Goal: Check status

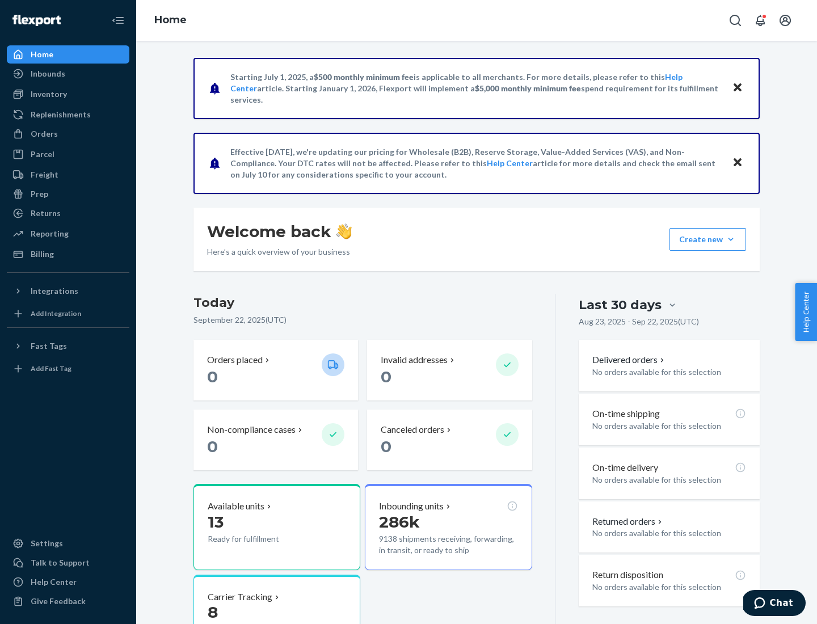
click at [730, 239] on button "Create new Create new inbound Create new order Create new product" at bounding box center [707, 239] width 77 height 23
click at [47, 74] on div "Inbounds" at bounding box center [48, 73] width 35 height 11
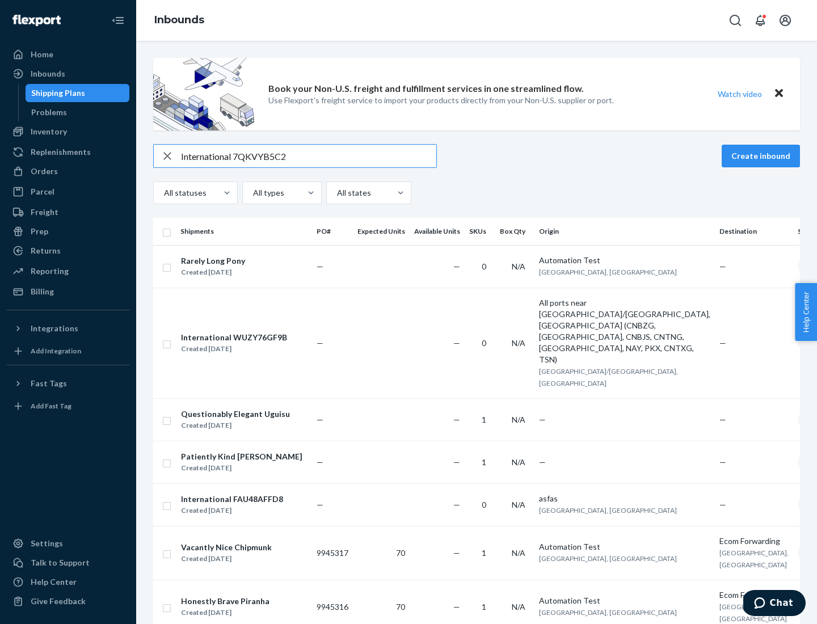
type input "International 7QKVYB5C29"
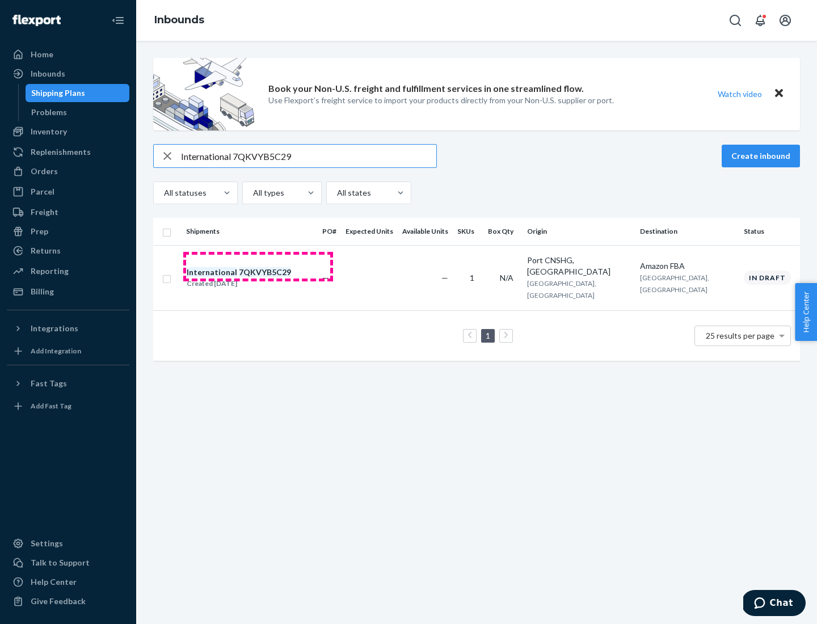
click at [258, 278] on div "Created [DATE]" at bounding box center [239, 283] width 104 height 11
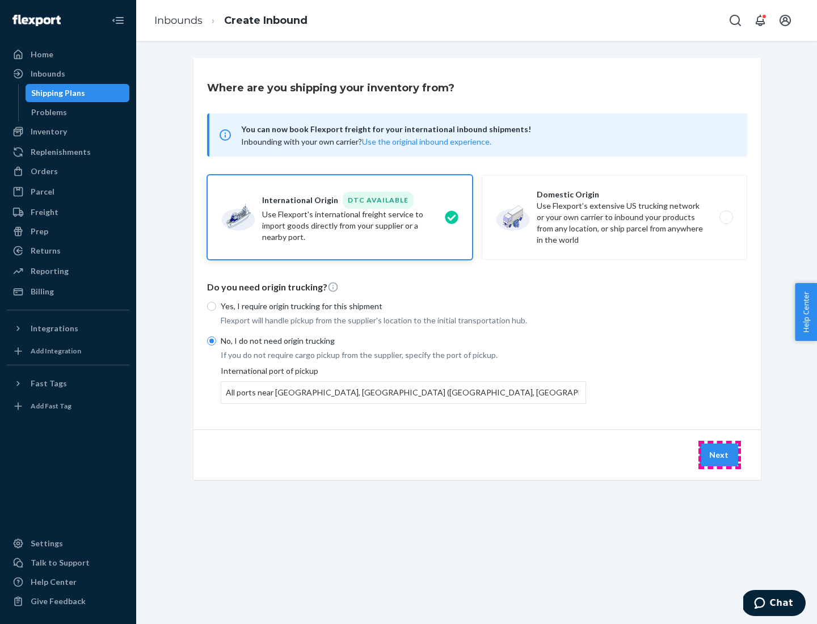
click at [719, 454] on button "Next" at bounding box center [718, 454] width 39 height 23
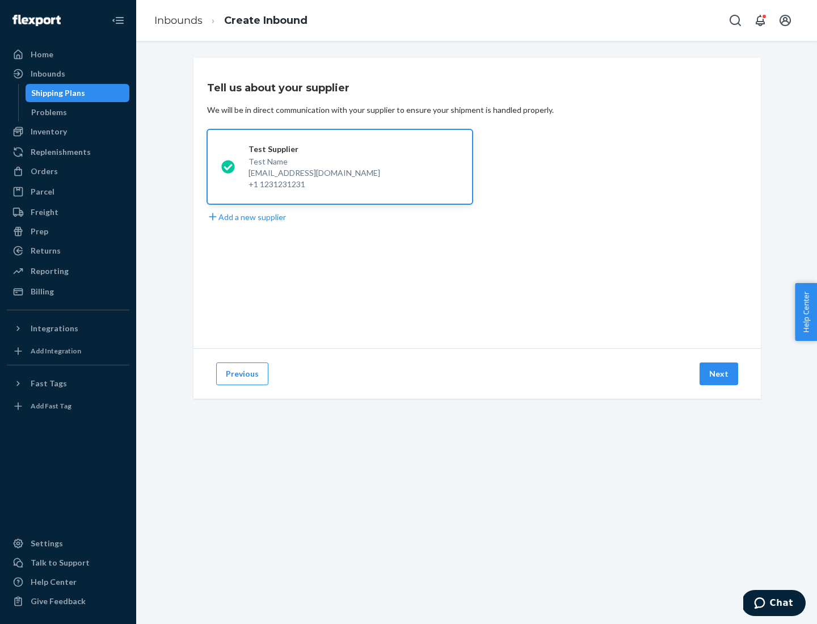
click at [719, 374] on button "Next" at bounding box center [718, 373] width 39 height 23
